Goal: Task Accomplishment & Management: Complete application form

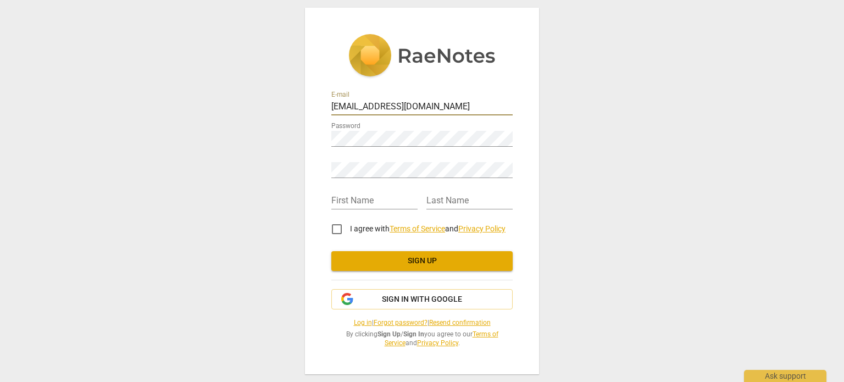
click at [447, 107] on input "christibyerly@gmail.com" at bounding box center [421, 107] width 181 height 16
type input "christi@awakencoaching.com"
click at [341, 191] on div "First Name" at bounding box center [374, 197] width 86 height 25
click at [343, 204] on input "text" at bounding box center [374, 201] width 86 height 16
type input "Christi"
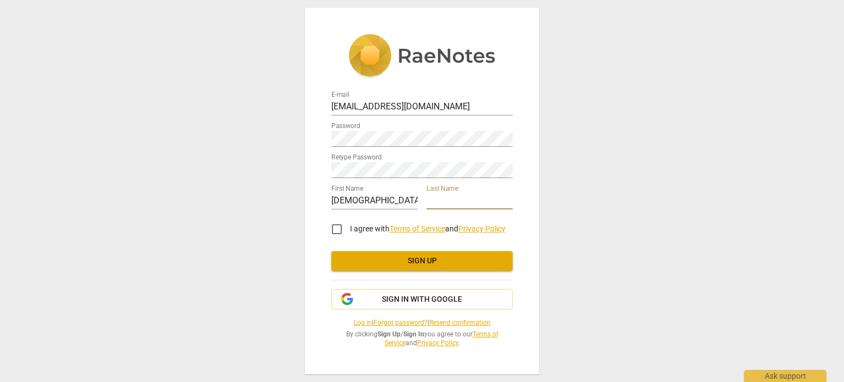
click at [435, 197] on input "text" at bounding box center [469, 201] width 86 height 16
type input "Byerly"
click at [336, 228] on input "I agree with Terms of Service and Privacy Policy" at bounding box center [337, 229] width 26 height 26
checkbox input "true"
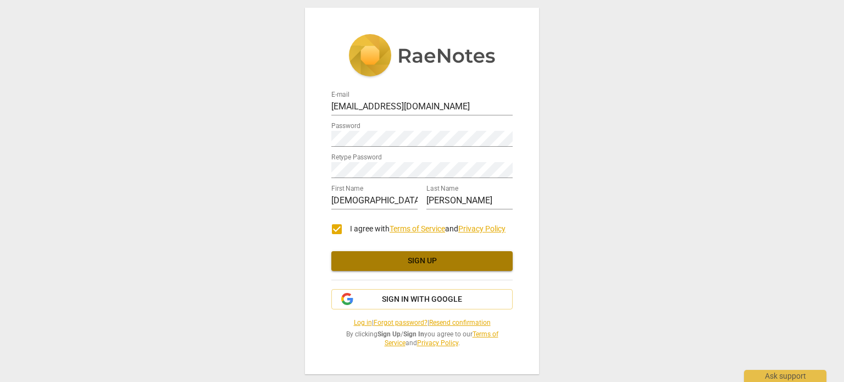
click at [405, 263] on span "Sign up" at bounding box center [422, 260] width 164 height 11
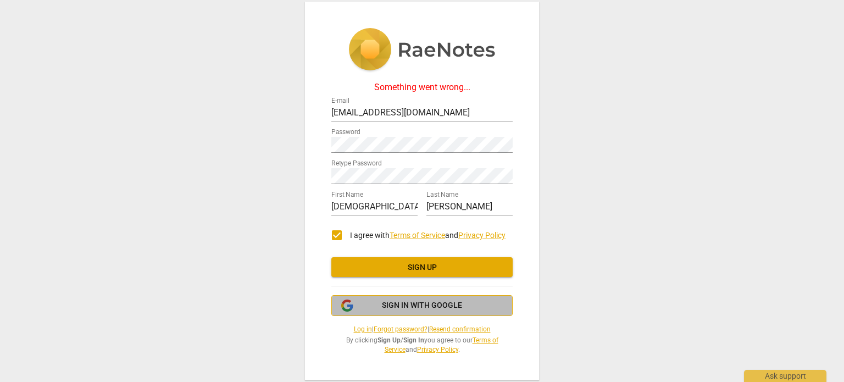
click at [404, 306] on span "Sign in with Google" at bounding box center [422, 305] width 80 height 11
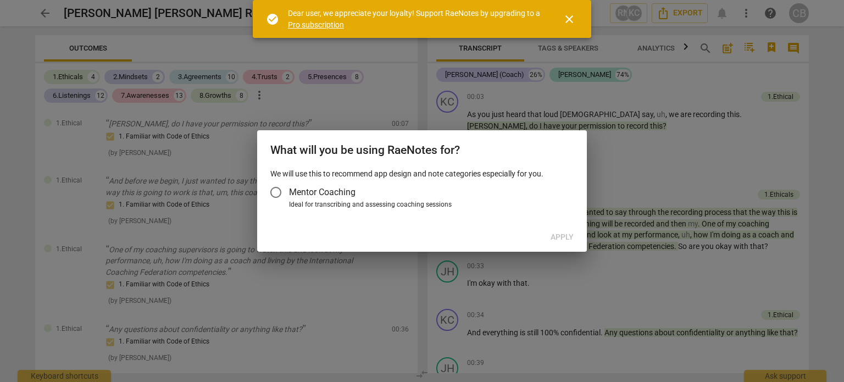
click at [280, 192] on input "Mentor Coaching" at bounding box center [276, 192] width 26 height 26
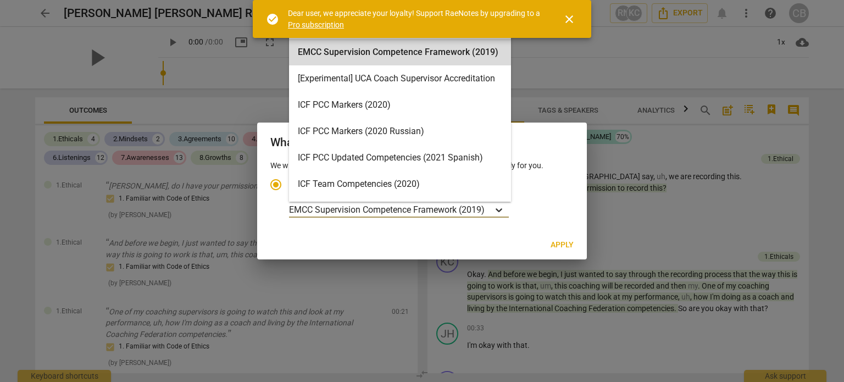
click at [496, 209] on icon "Account type" at bounding box center [498, 209] width 11 height 11
click at [0, 0] on input "Ideal for transcribing and assessing coaching sessions 16 results available. Us…" at bounding box center [0, 0] width 0 height 0
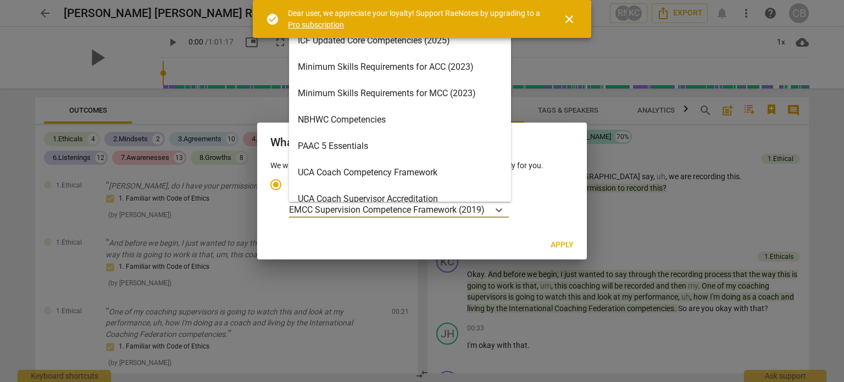
scroll to position [246, 0]
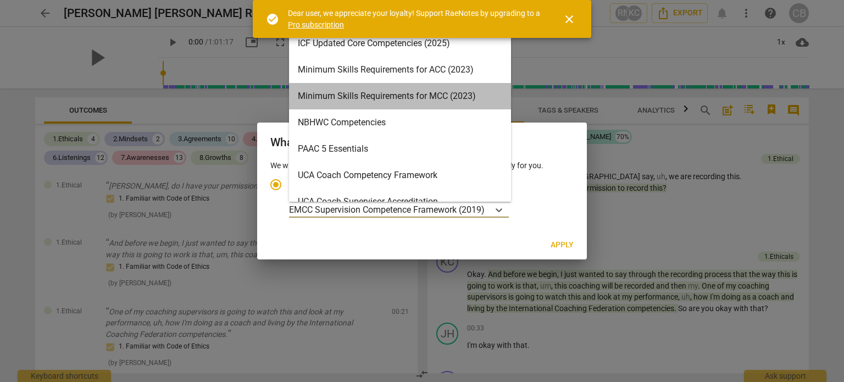
click at [436, 96] on div "Minimum Skills Requirements for MCC (2023)" at bounding box center [400, 96] width 222 height 26
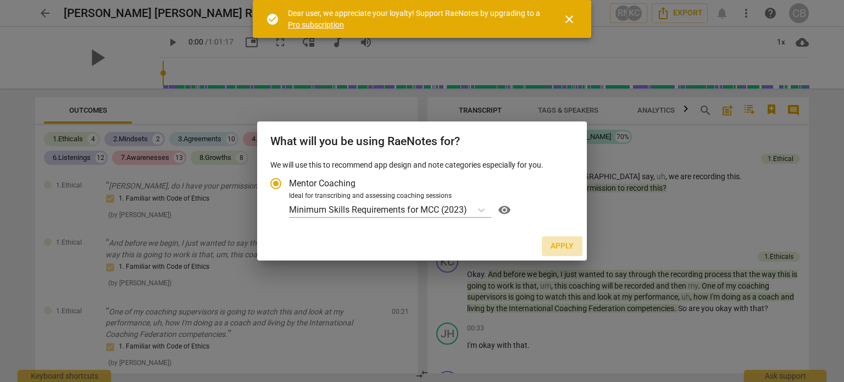
click at [567, 247] on span "Apply" at bounding box center [561, 246] width 23 height 11
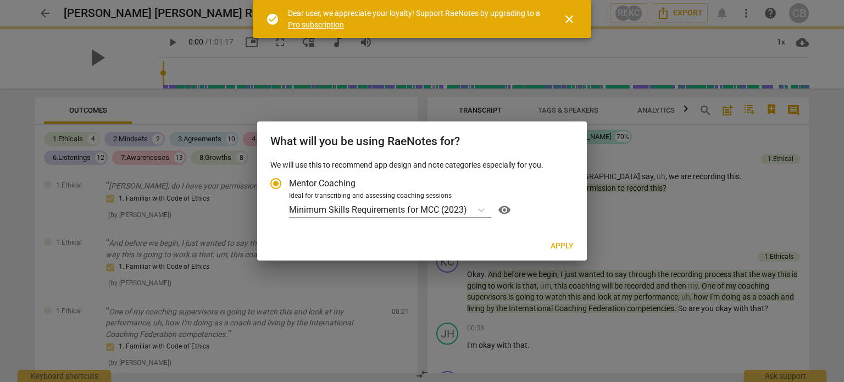
radio input "false"
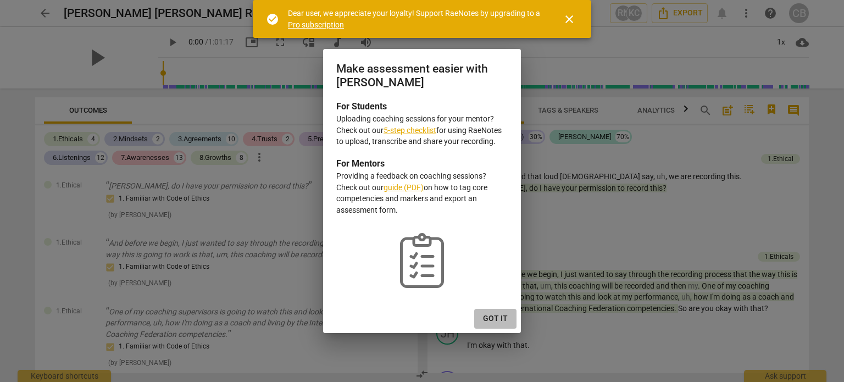
click at [503, 316] on span "Got it" at bounding box center [495, 318] width 25 height 11
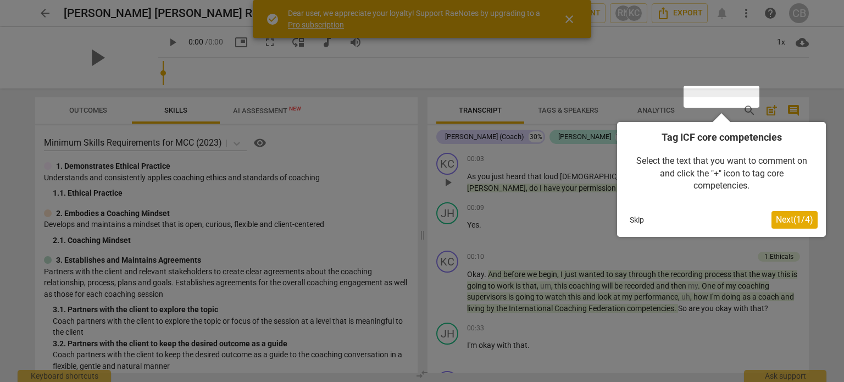
click at [571, 23] on div at bounding box center [422, 191] width 844 height 382
click at [629, 221] on button "Skip" at bounding box center [636, 219] width 23 height 16
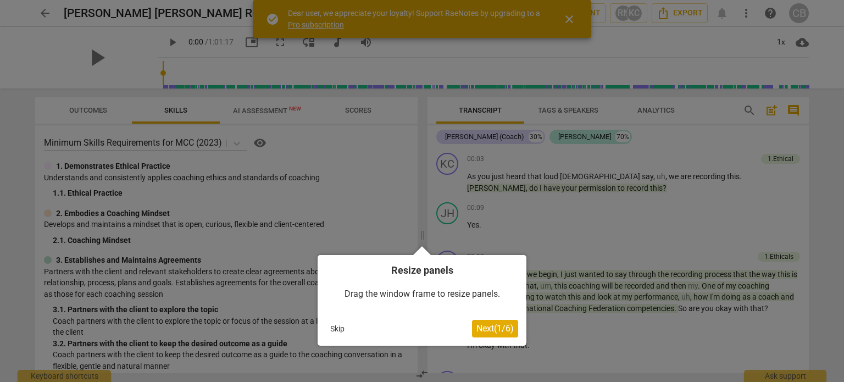
click at [341, 324] on button "Skip" at bounding box center [337, 328] width 23 height 16
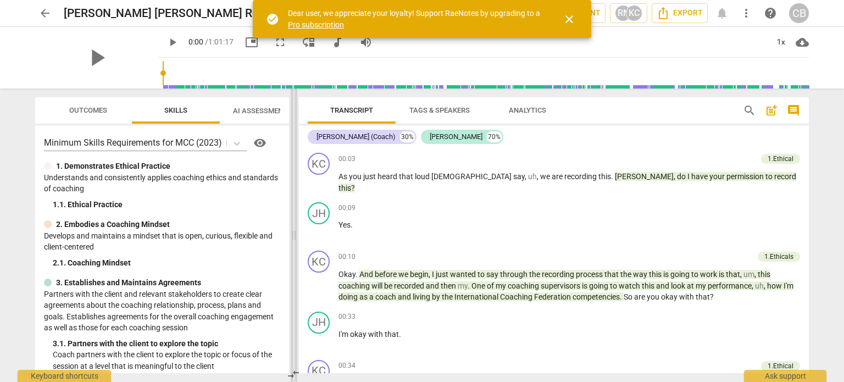
drag, startPoint x: 424, startPoint y: 235, endPoint x: 295, endPoint y: 202, distance: 132.8
click at [295, 202] on span at bounding box center [294, 234] width 7 height 293
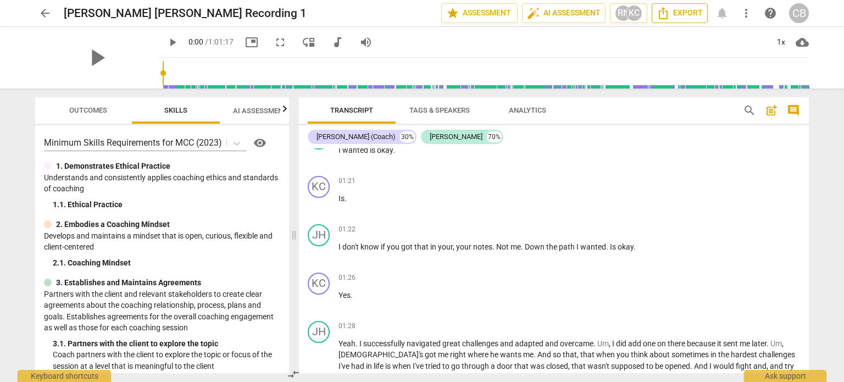
scroll to position [499, 0]
click at [694, 290] on p "Yes ." at bounding box center [568, 294] width 461 height 12
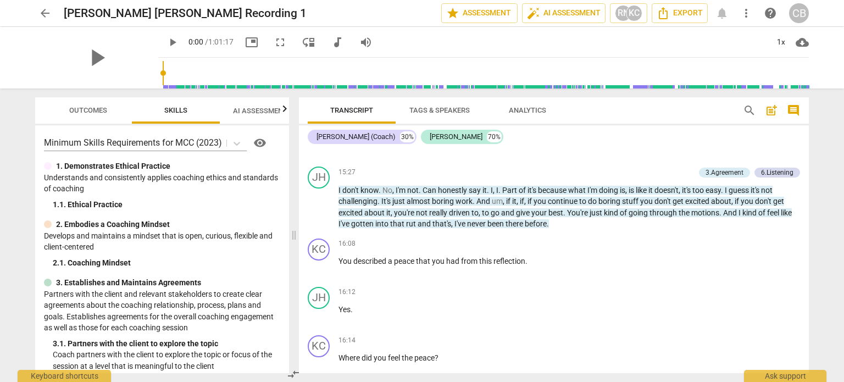
scroll to position [3240, 0]
